Goal: Task Accomplishment & Management: Complete application form

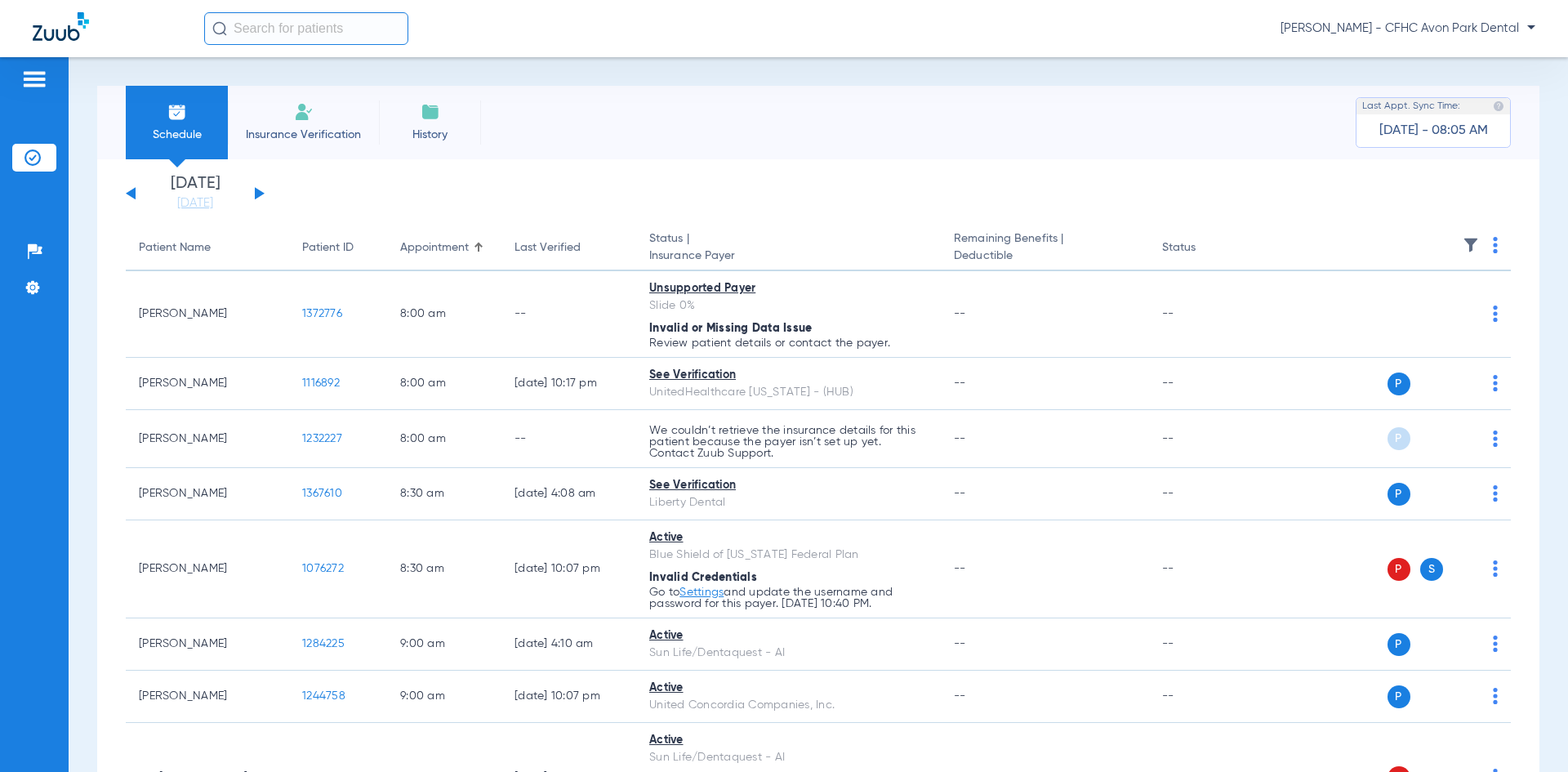
click at [263, 201] on div "[DATE] [DATE] [DATE] [DATE] [DATE] [DATE] [DATE] [DATE] [DATE] [DATE] [DATE] [D…" at bounding box center [194, 194] width 139 height 36
click at [261, 187] on div "[DATE] [DATE] [DATE] [DATE] [DATE] [DATE] [DATE] [DATE] [DATE] [DATE] [DATE] [D…" at bounding box center [194, 194] width 139 height 36
click at [257, 196] on button at bounding box center [259, 193] width 9 height 12
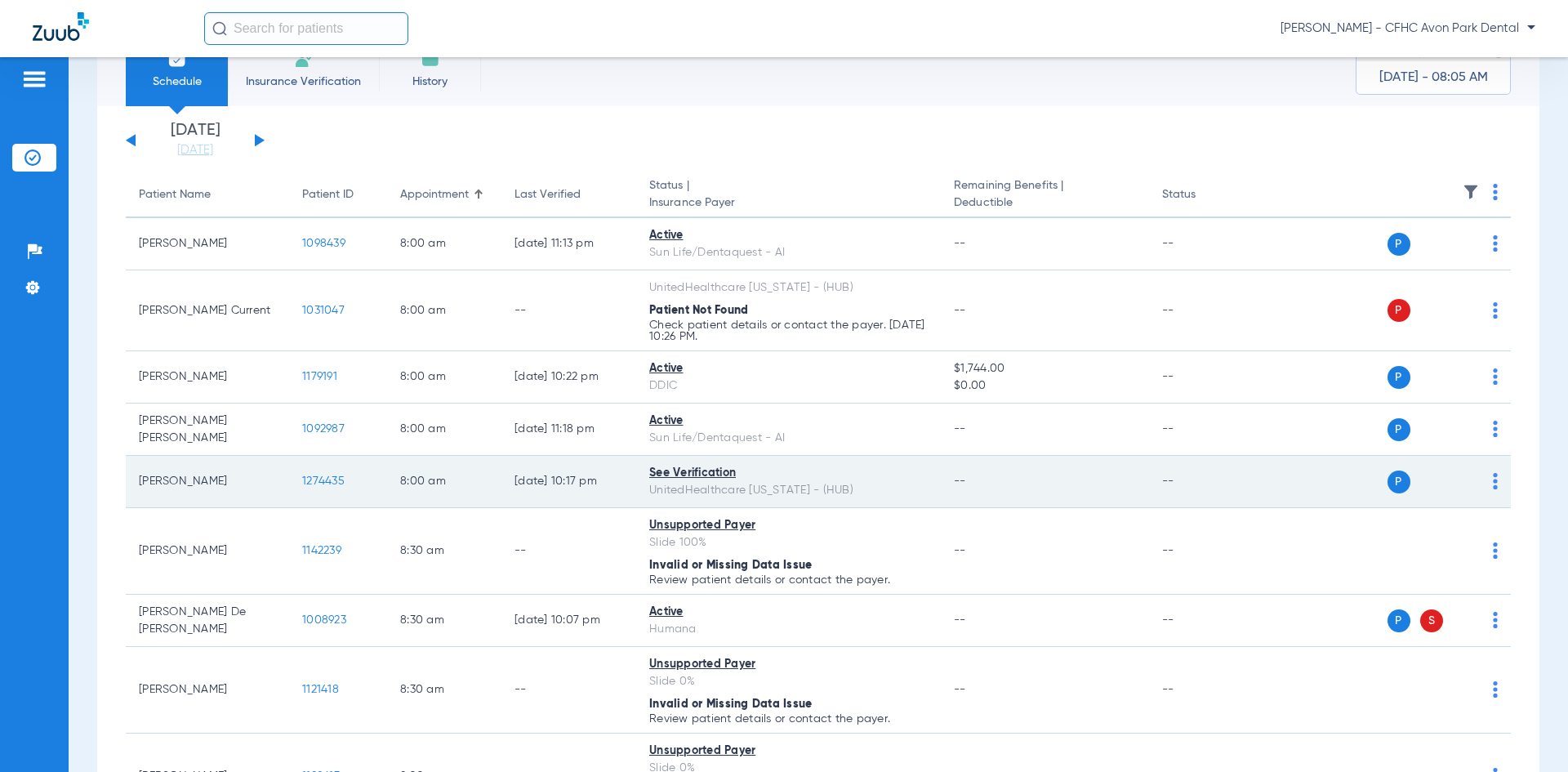
scroll to position [82, 0]
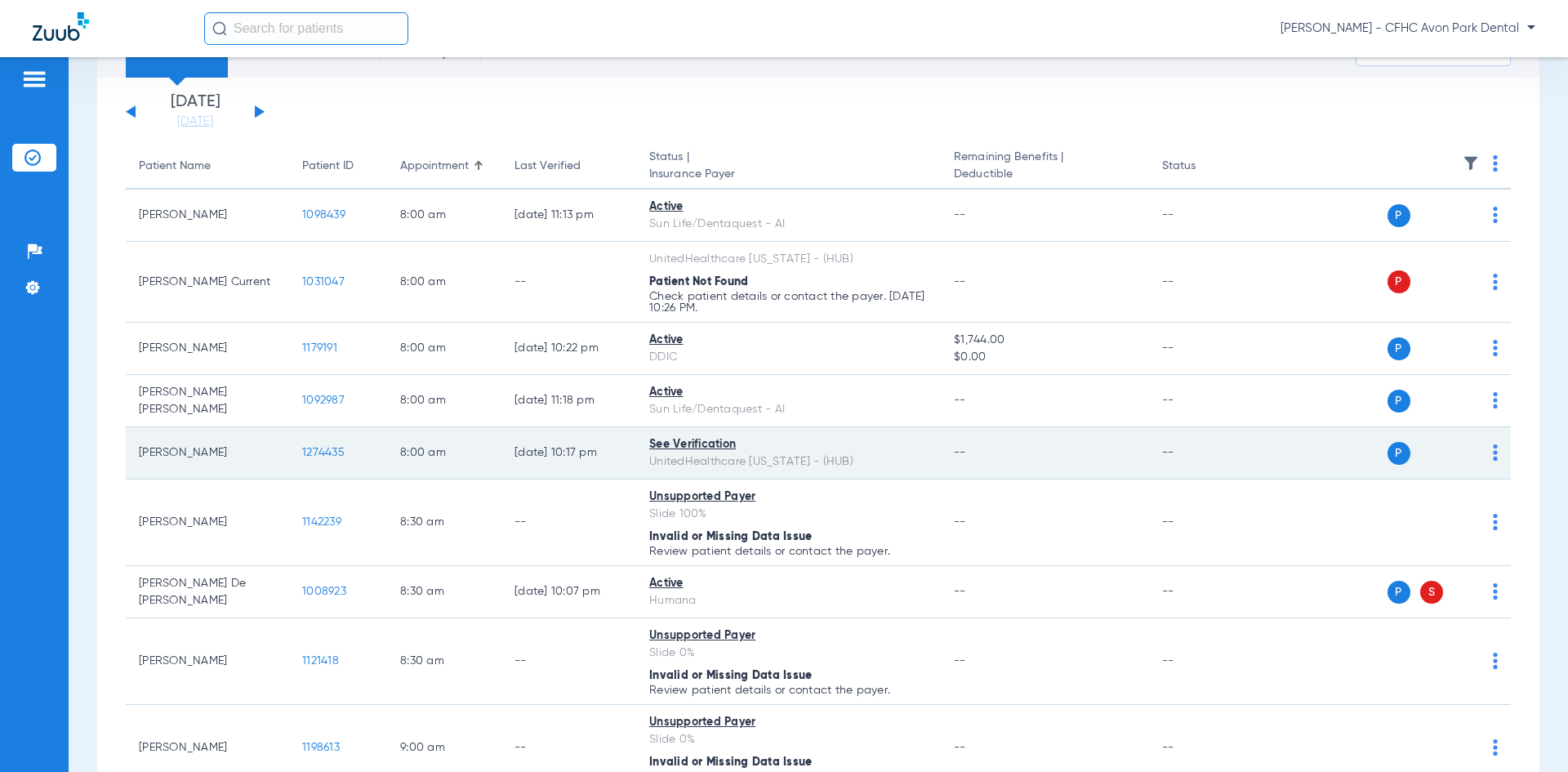
click at [329, 457] on span "1274435" at bounding box center [323, 452] width 42 height 11
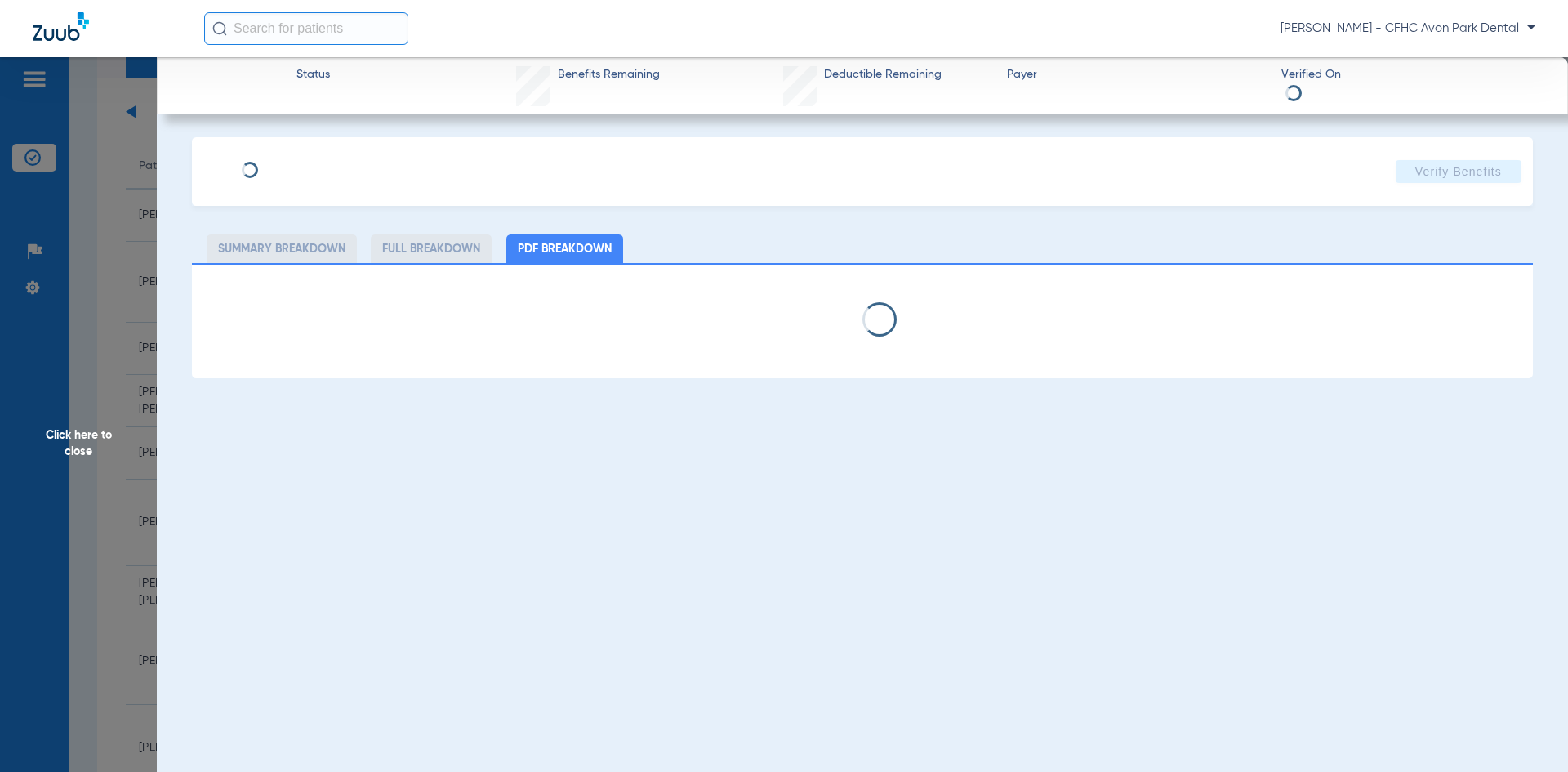
type input "[PERSON_NAME]"
type input "[DATE]"
type input "122241351"
type input "99999"
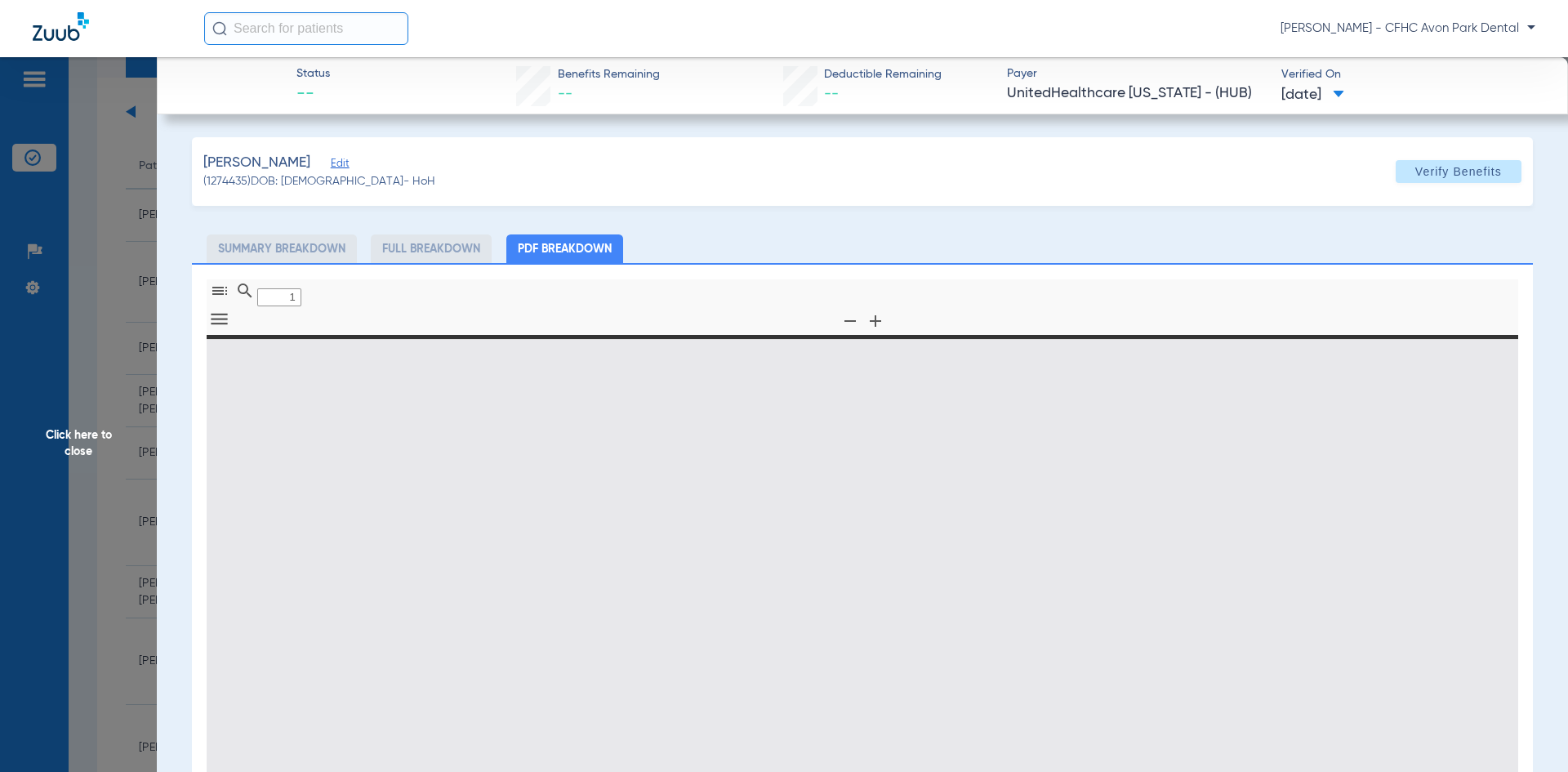
type input "0"
select select "page-width"
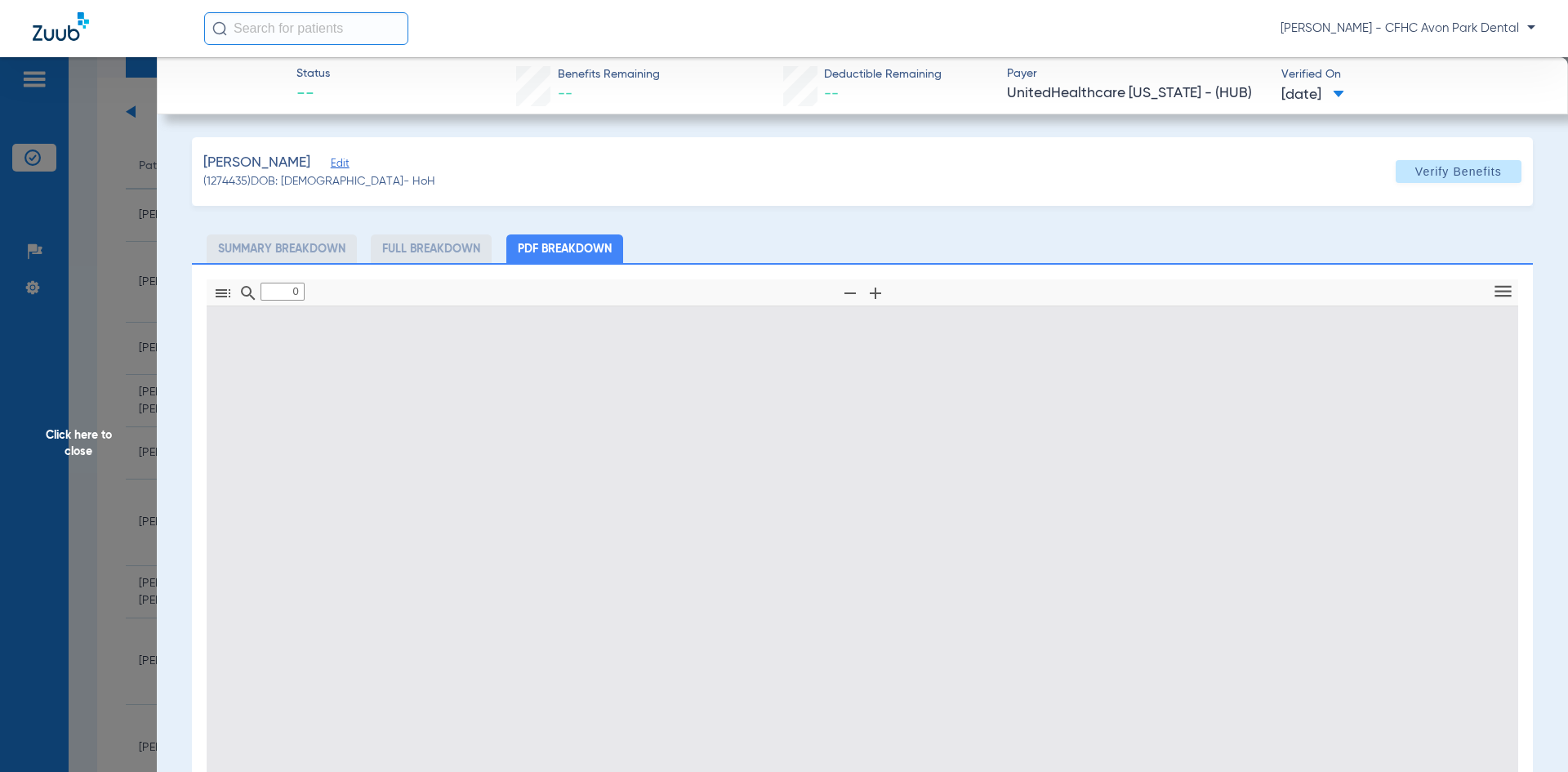
click at [371, 175] on span "(1274435) DOB: [DEMOGRAPHIC_DATA] - HoH" at bounding box center [319, 182] width 232 height 17
click at [345, 169] on span "Edit" at bounding box center [337, 165] width 15 height 15
type input "1"
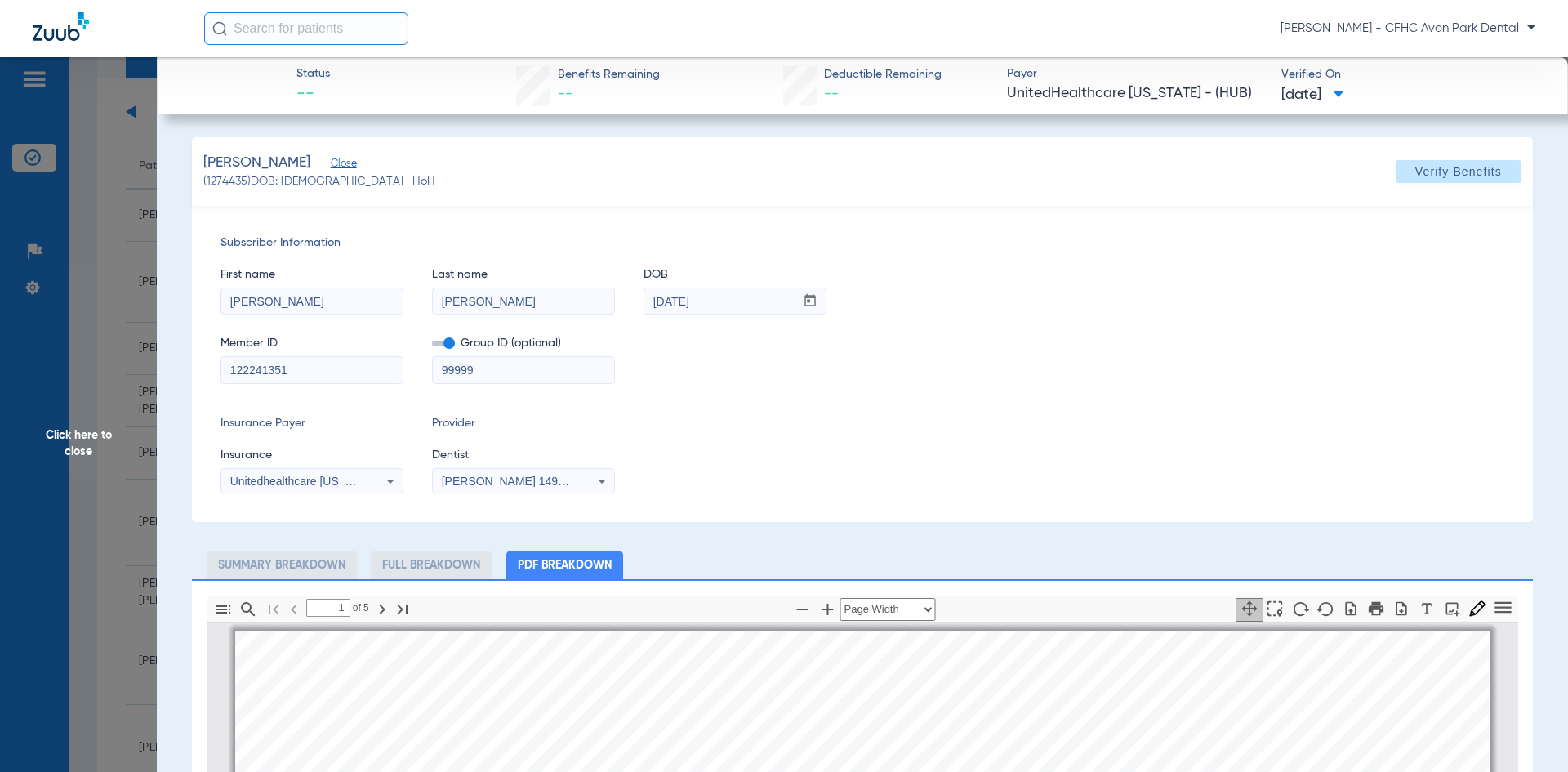
scroll to position [8, 0]
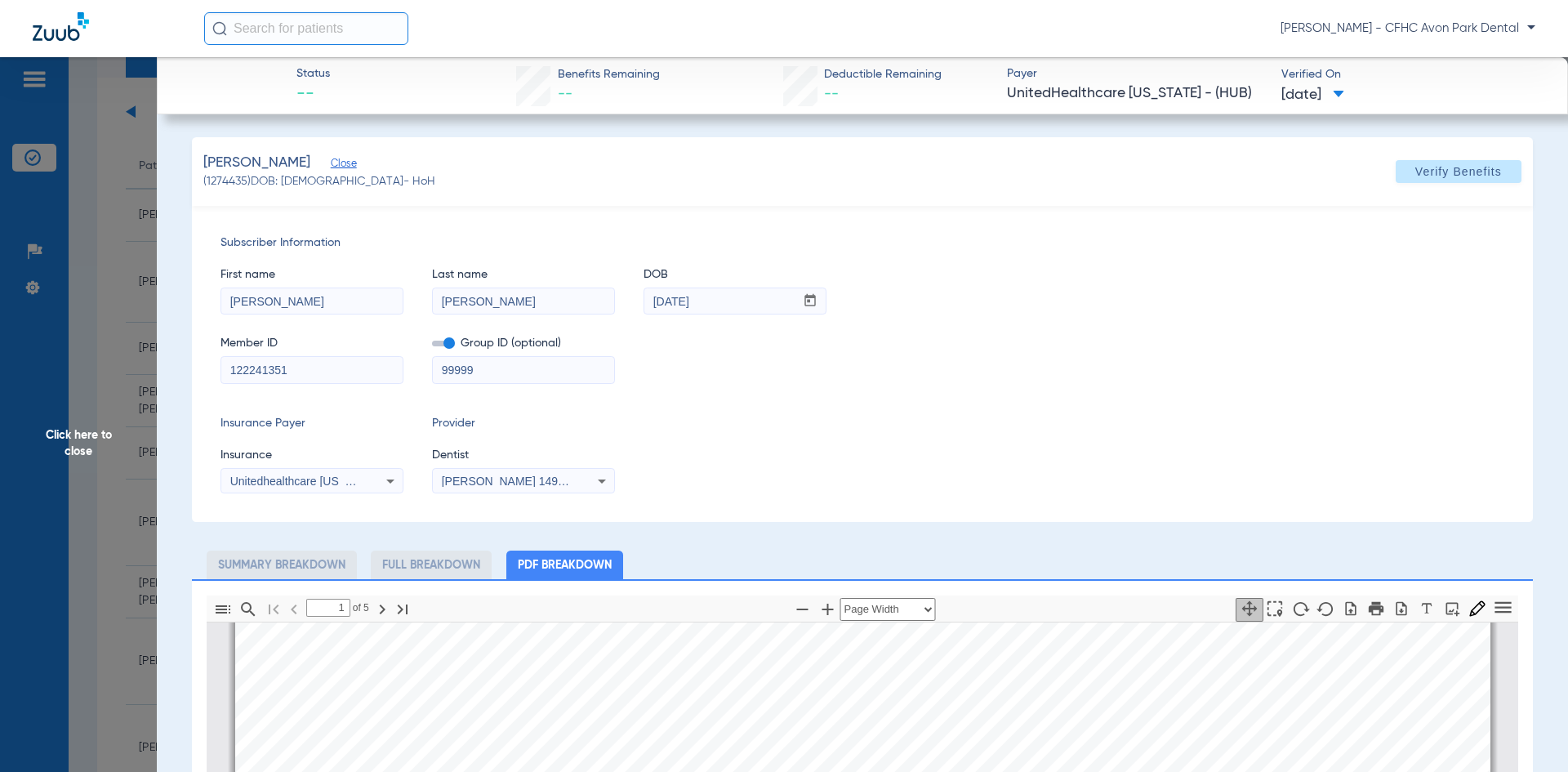
click at [288, 392] on div "Subscriber Information First name [PERSON_NAME] Last name [PERSON_NAME] mm / dd…" at bounding box center [862, 363] width 1341 height 316
click at [293, 374] on input "122241351" at bounding box center [312, 370] width 182 height 26
click at [758, 606] on icon "button" at bounding box center [1401, 608] width 16 height 16
click at [107, 336] on span "Click here to close" at bounding box center [78, 442] width 157 height 772
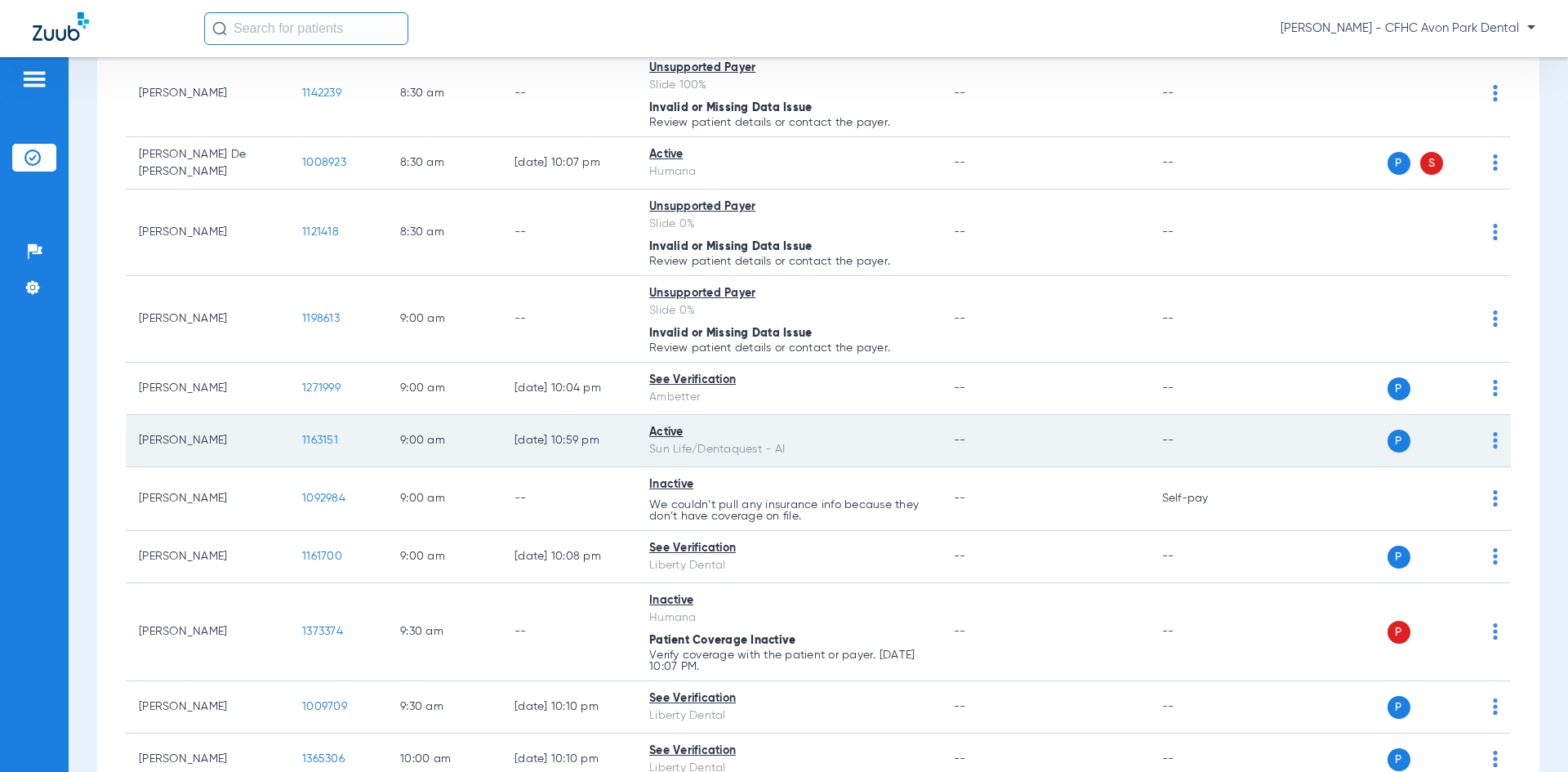
scroll to position [571, 0]
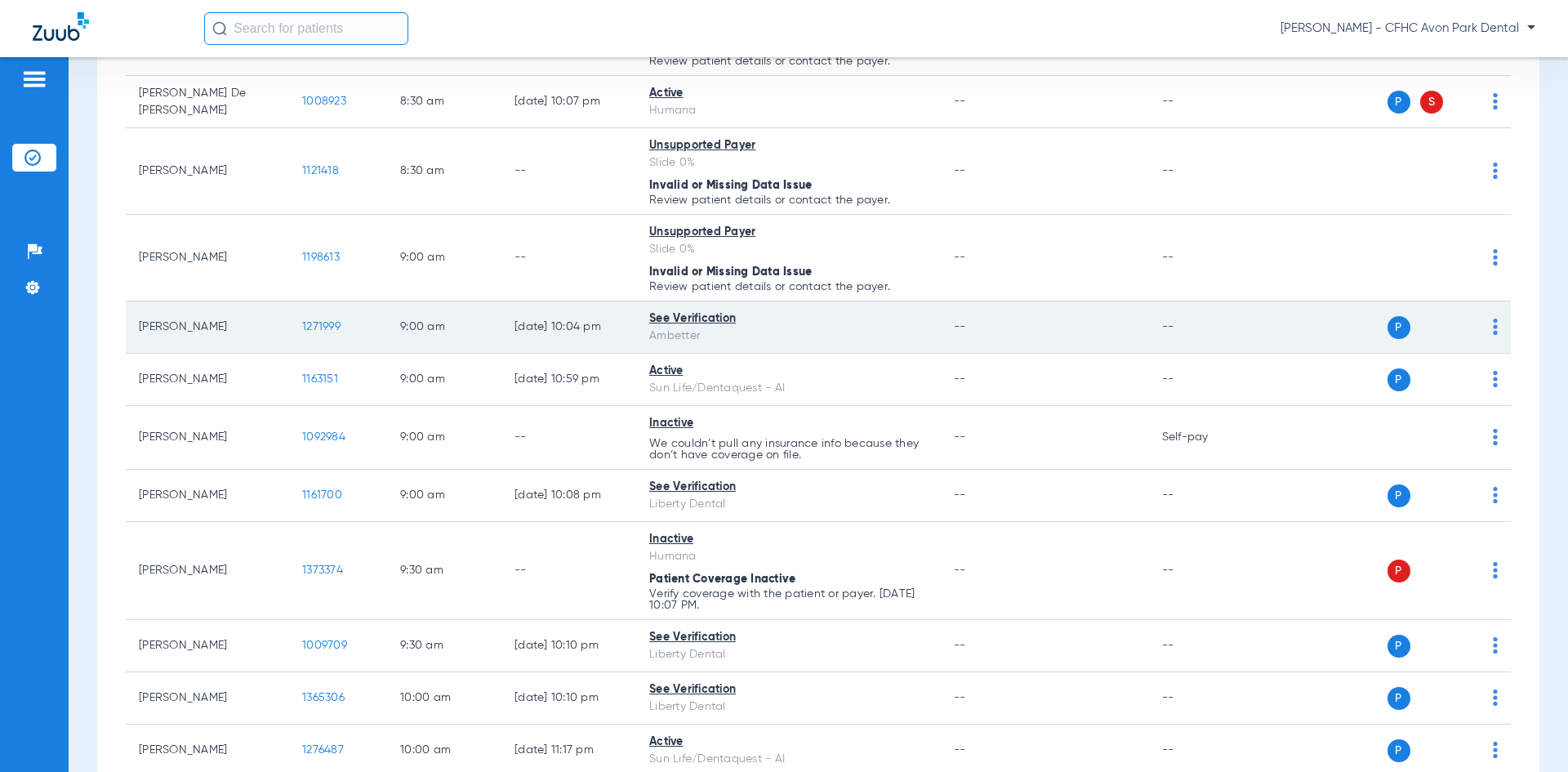
click at [335, 328] on span "1271999" at bounding box center [321, 326] width 39 height 11
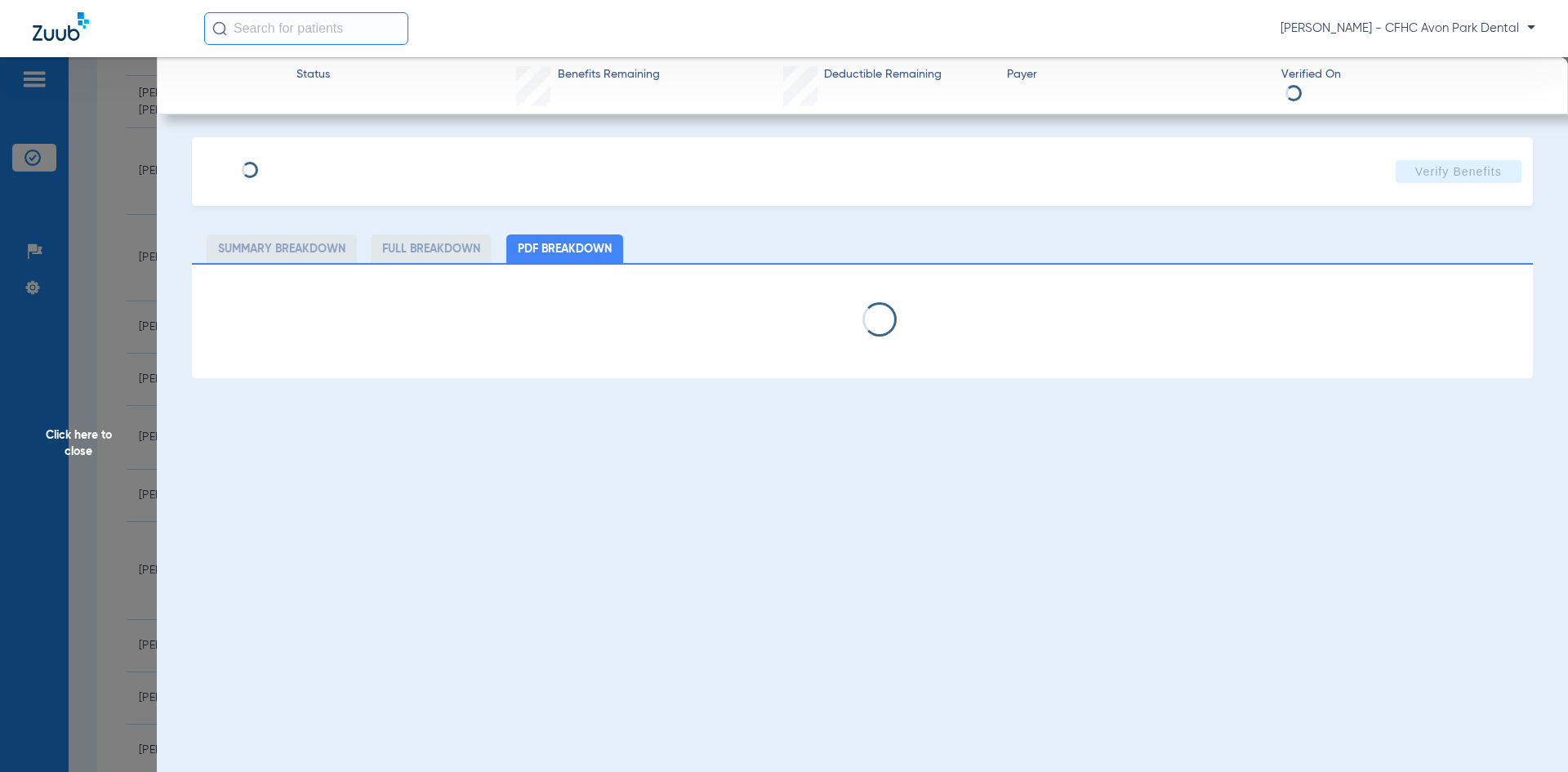
type input "NICHOLLE"
type input "[PERSON_NAME]"
type input "[DATE]"
type input "U95608984"
type input "99999"
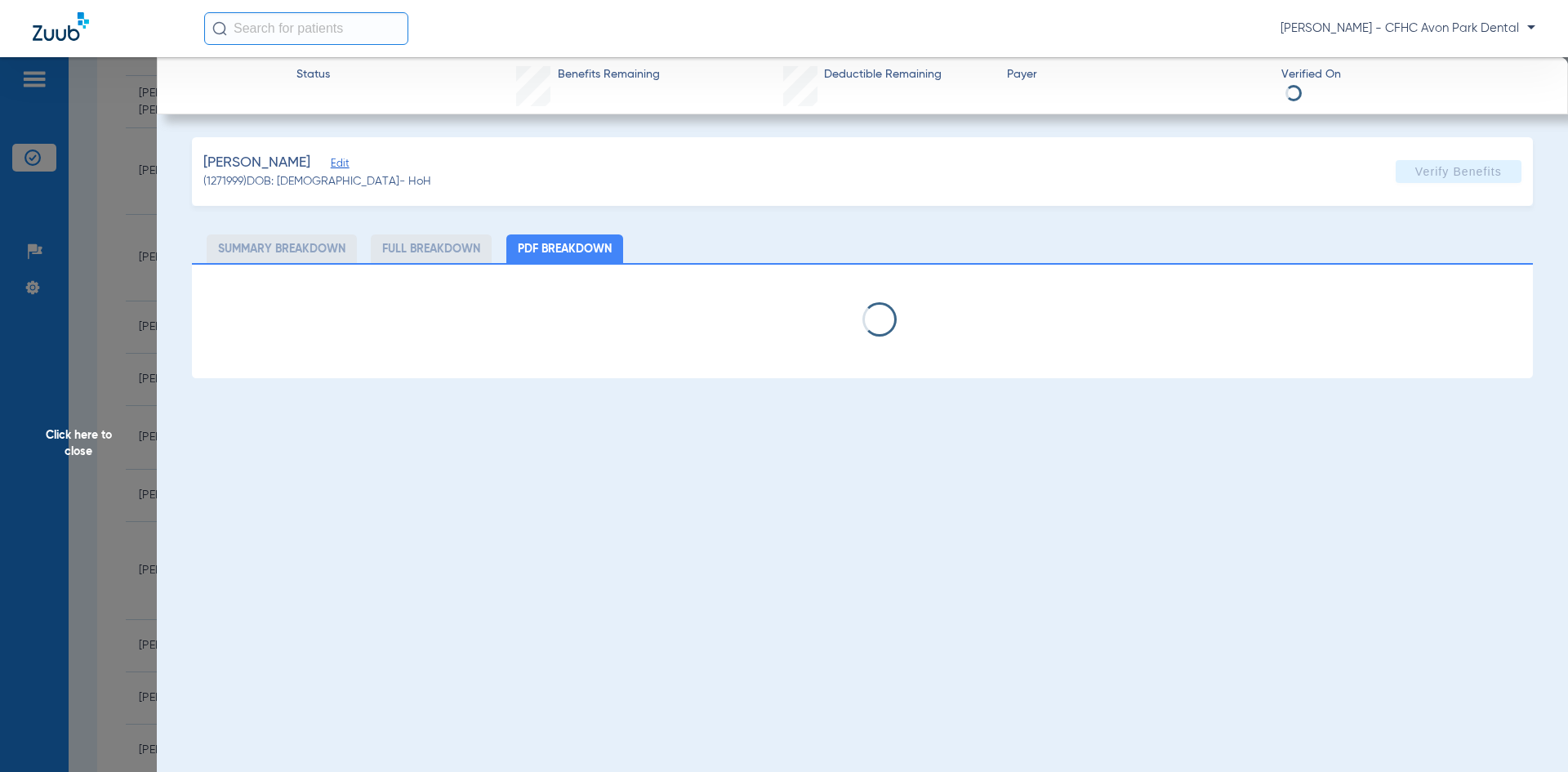
click at [345, 165] on span "Edit" at bounding box center [337, 165] width 15 height 15
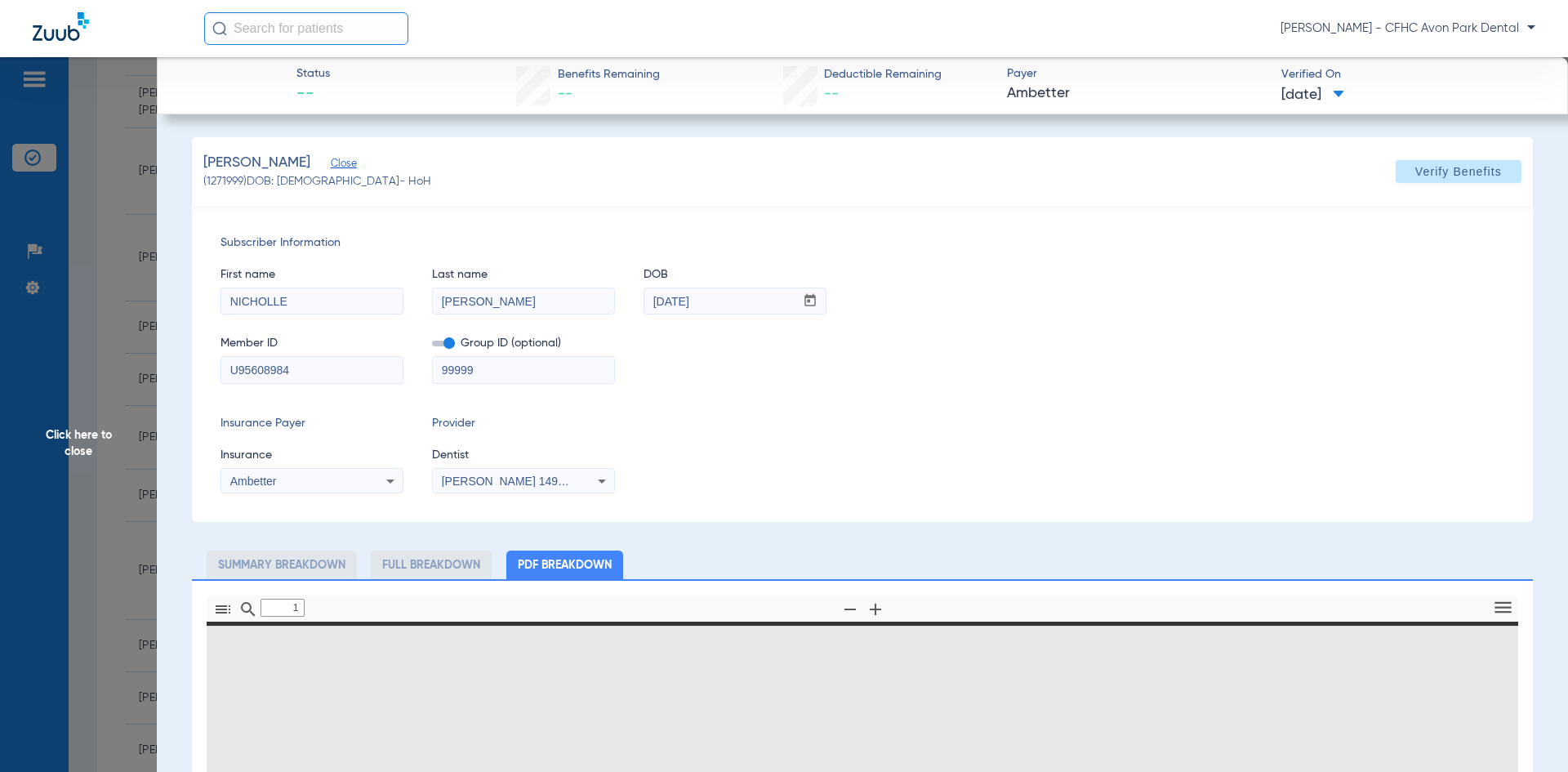
click at [289, 366] on input "U95608984" at bounding box center [312, 370] width 182 height 26
click at [297, 369] on input "U95608984" at bounding box center [312, 370] width 182 height 26
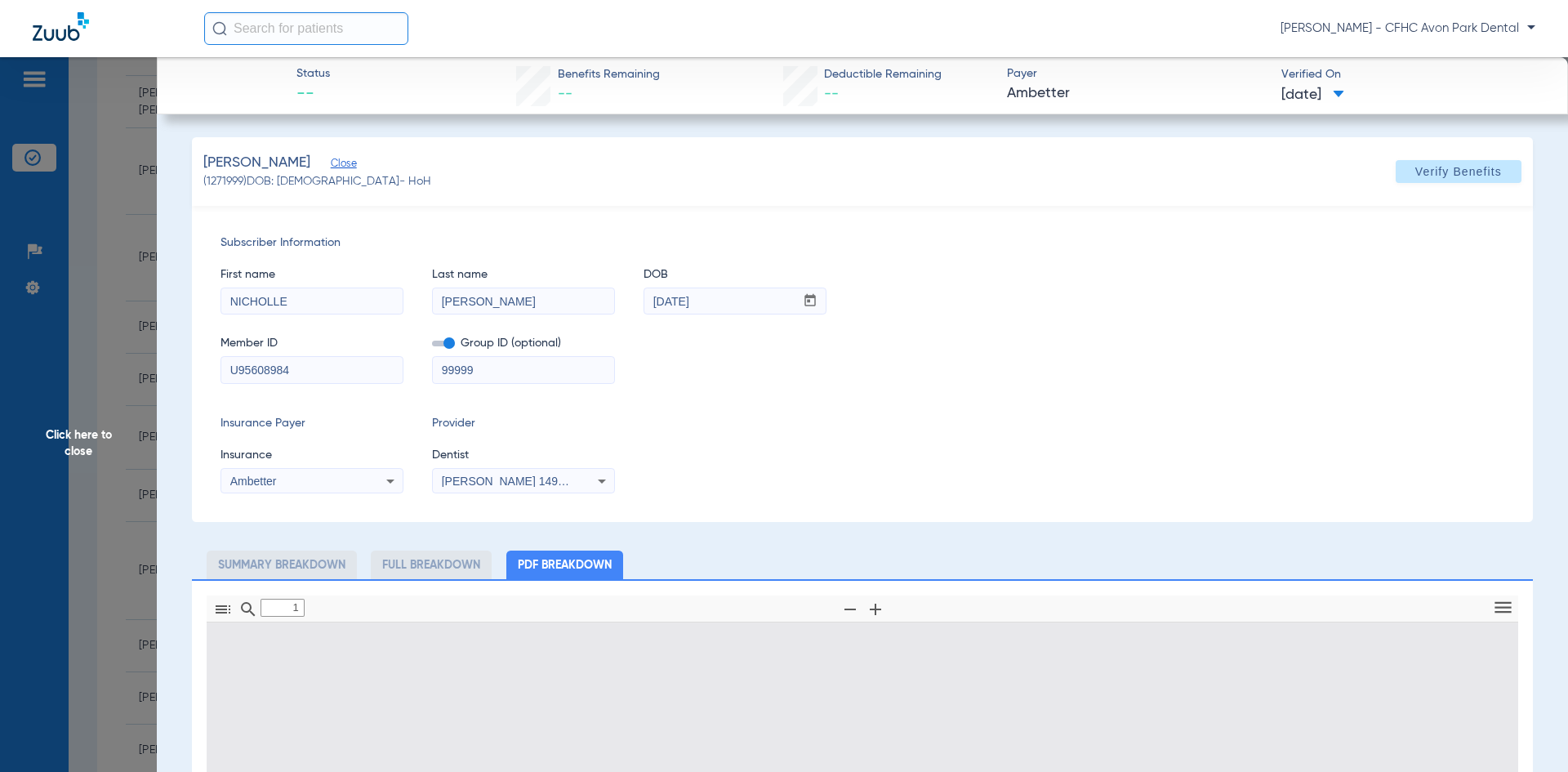
type input "0"
select select "page-width"
click at [297, 369] on input "U95608984" at bounding box center [312, 370] width 182 height 26
type input "1"
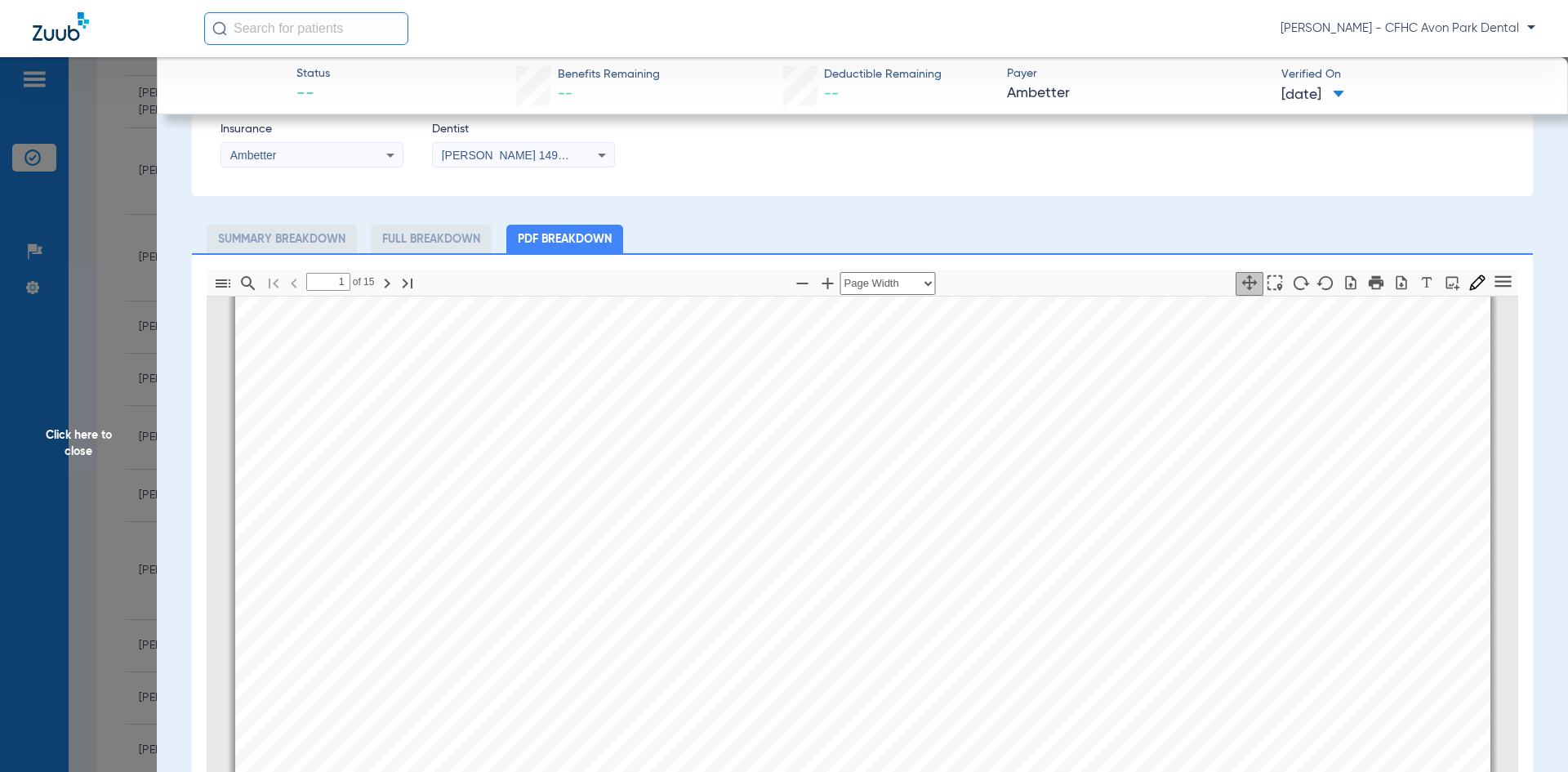
scroll to position [327, 0]
click at [758, 290] on button "button" at bounding box center [1401, 283] width 28 height 24
click at [136, 295] on span "Click here to close" at bounding box center [78, 442] width 157 height 772
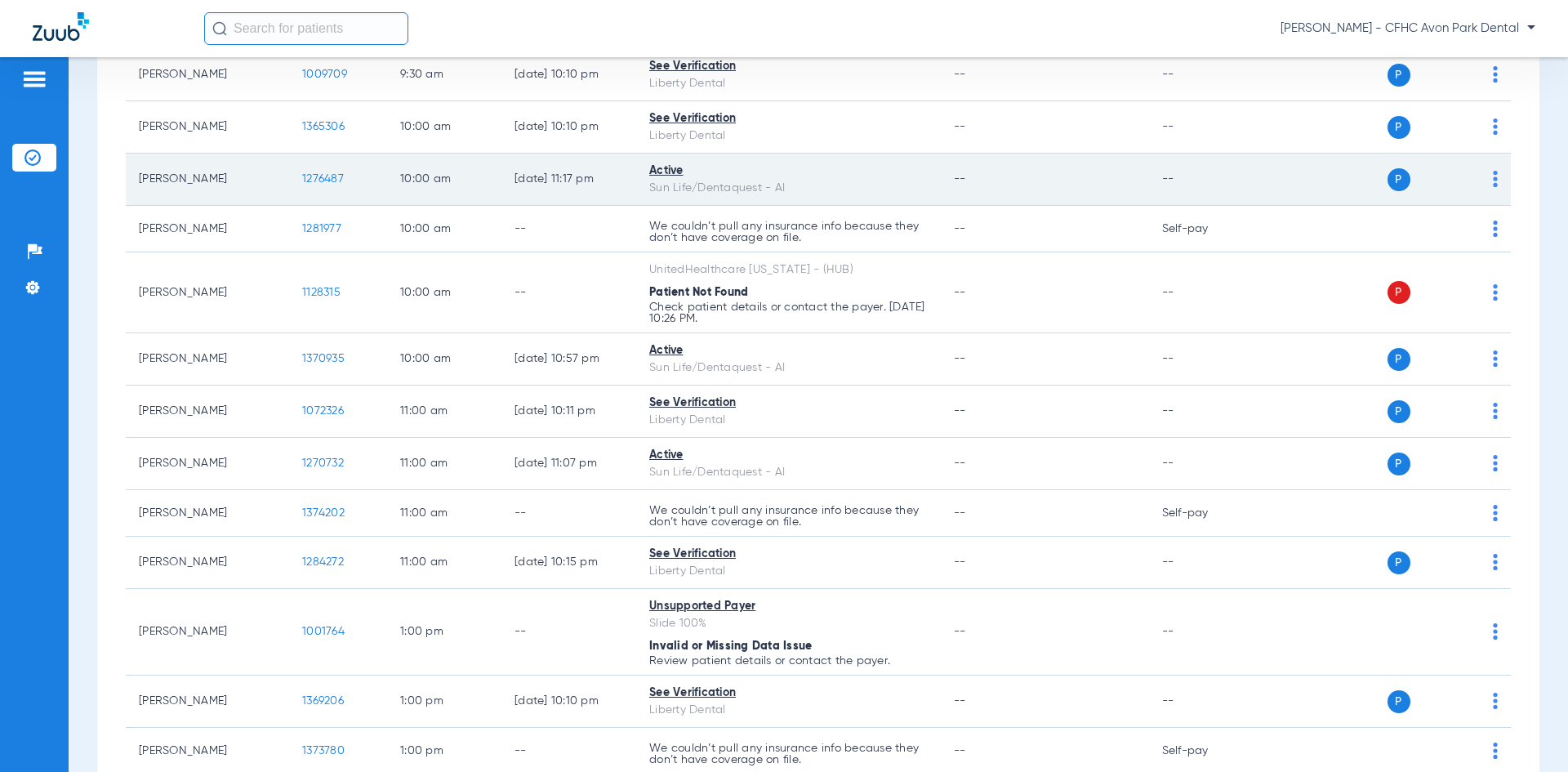
scroll to position [1144, 0]
